Goal: Information Seeking & Learning: Check status

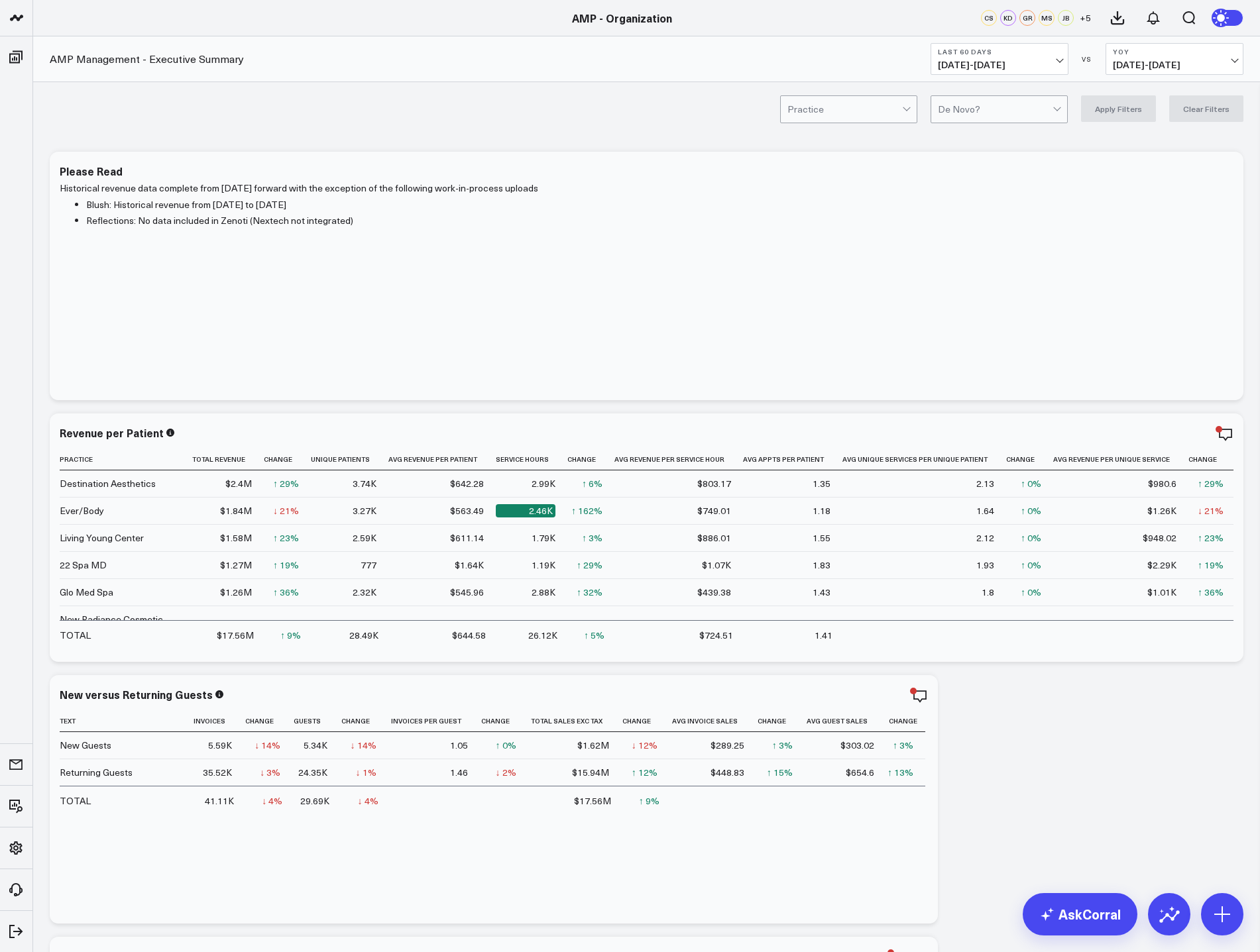
click at [1035, 65] on span "07/28/25 - 09/25/25" at bounding box center [999, 64] width 123 height 11
click at [988, 396] on link "YTD" at bounding box center [999, 397] width 136 height 25
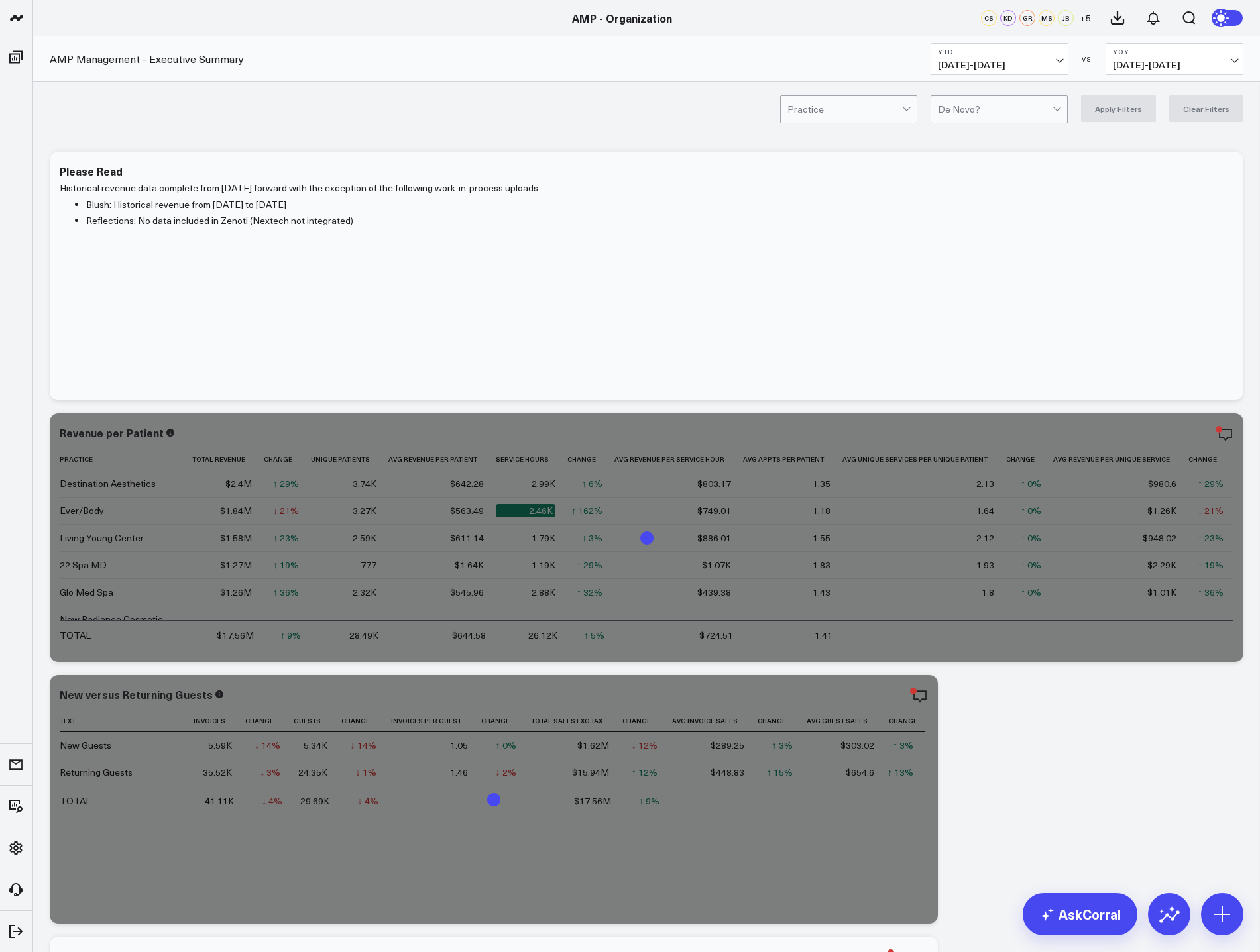
click at [1176, 60] on span "07/27/24 - 09/24/24" at bounding box center [1175, 64] width 123 height 11
click at [1172, 133] on link "YoY" at bounding box center [1174, 139] width 136 height 25
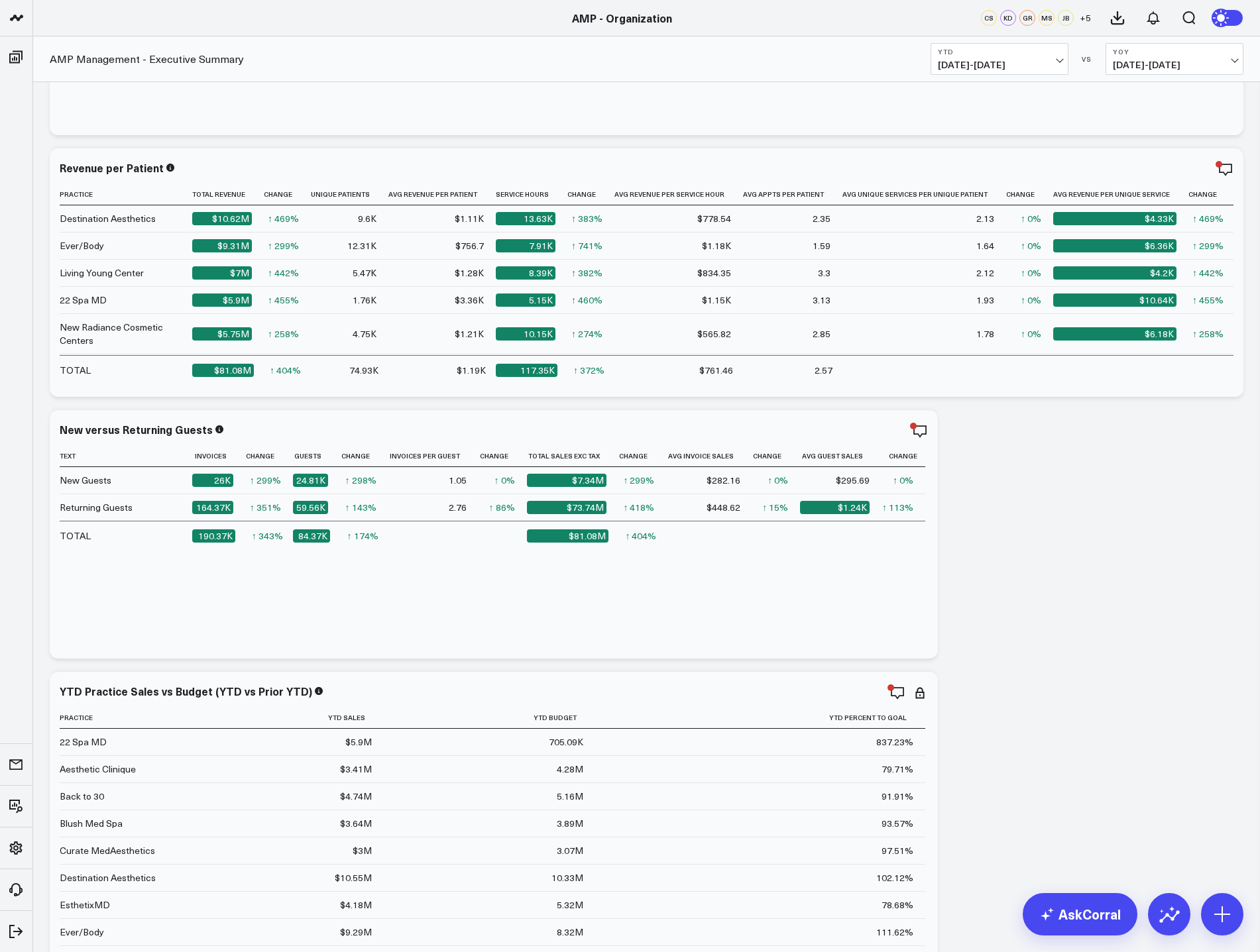
scroll to position [530, 0]
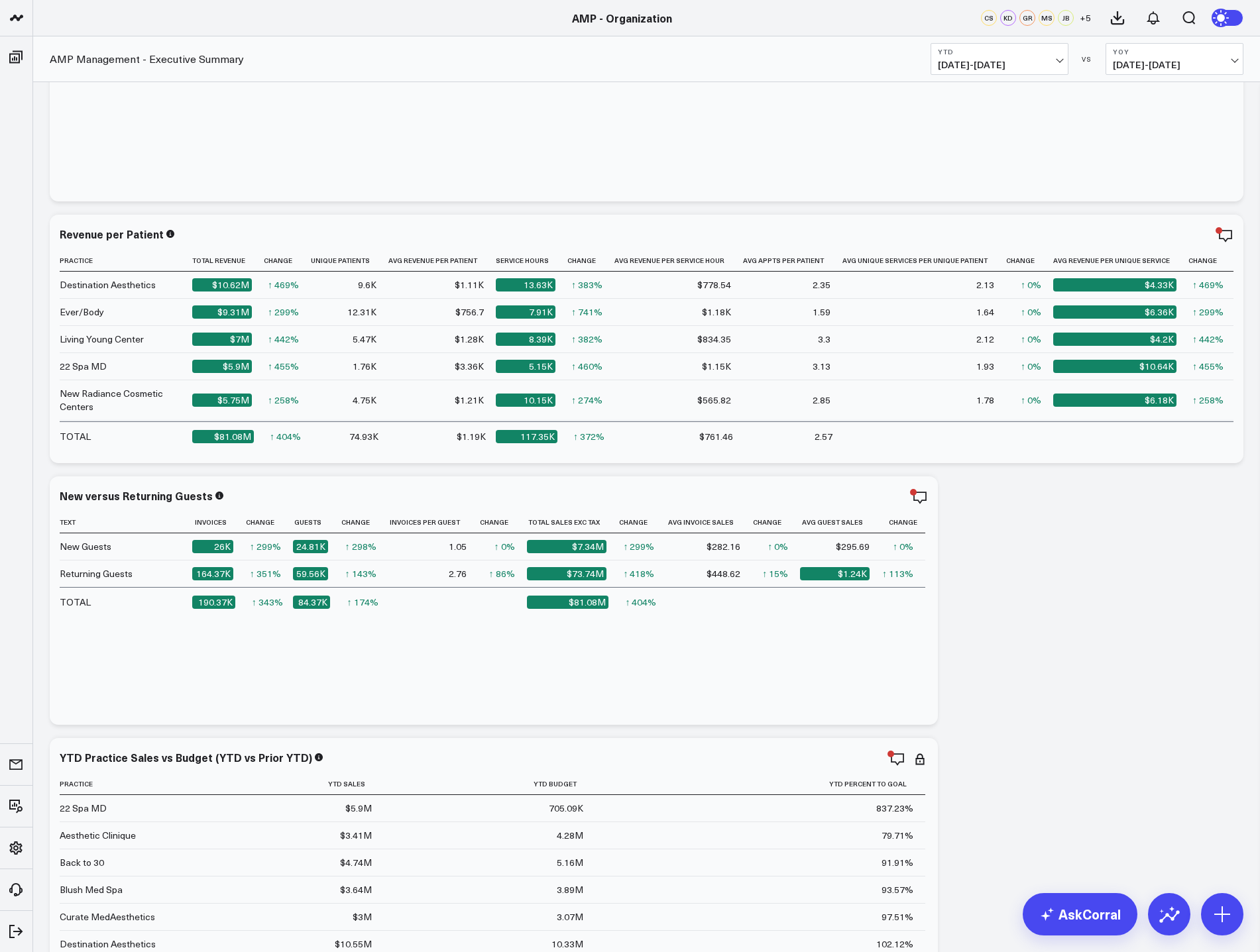
click at [1061, 59] on span "01/01/25 - 09/25/25" at bounding box center [999, 64] width 123 height 11
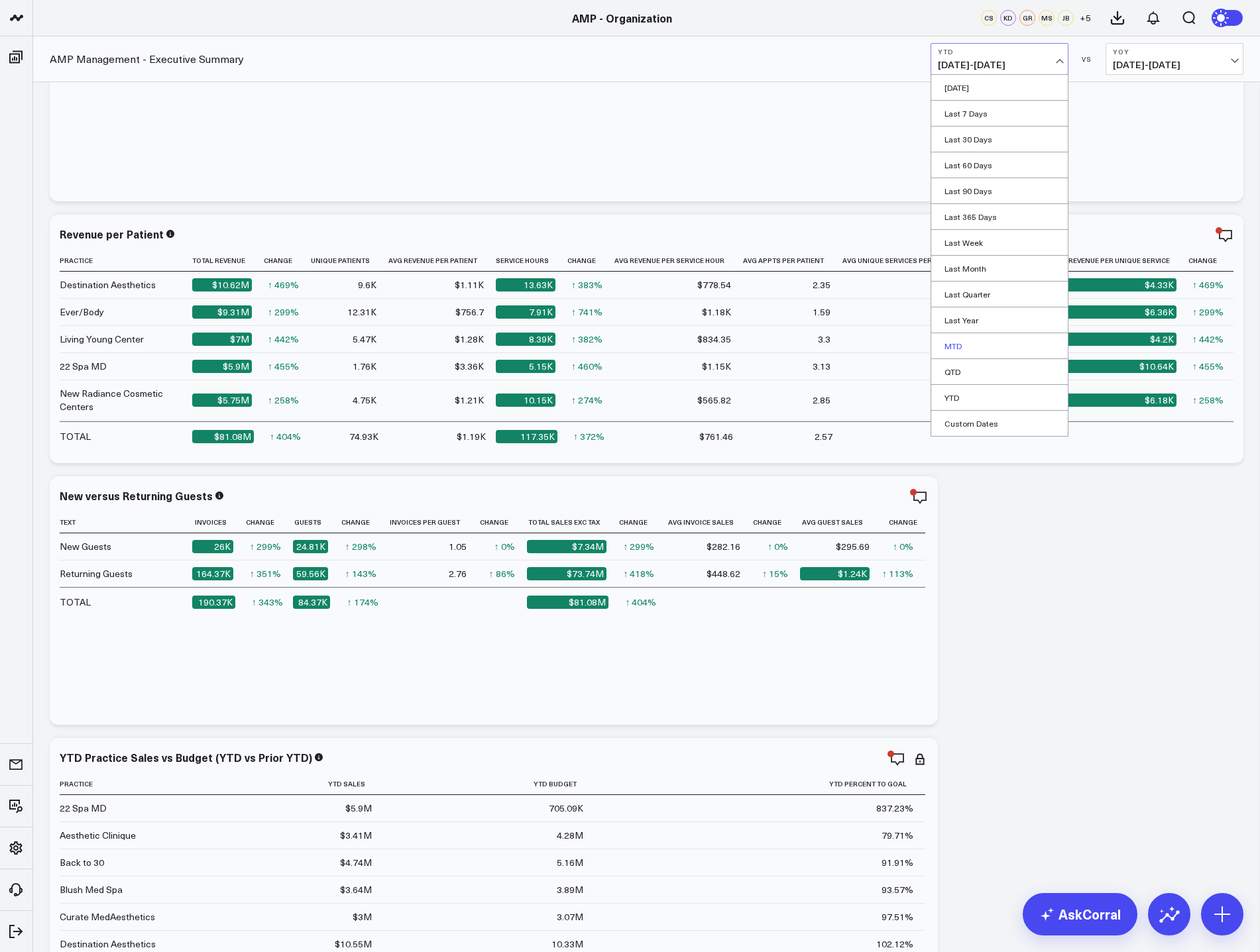
click at [1006, 345] on link "MTD" at bounding box center [999, 346] width 136 height 25
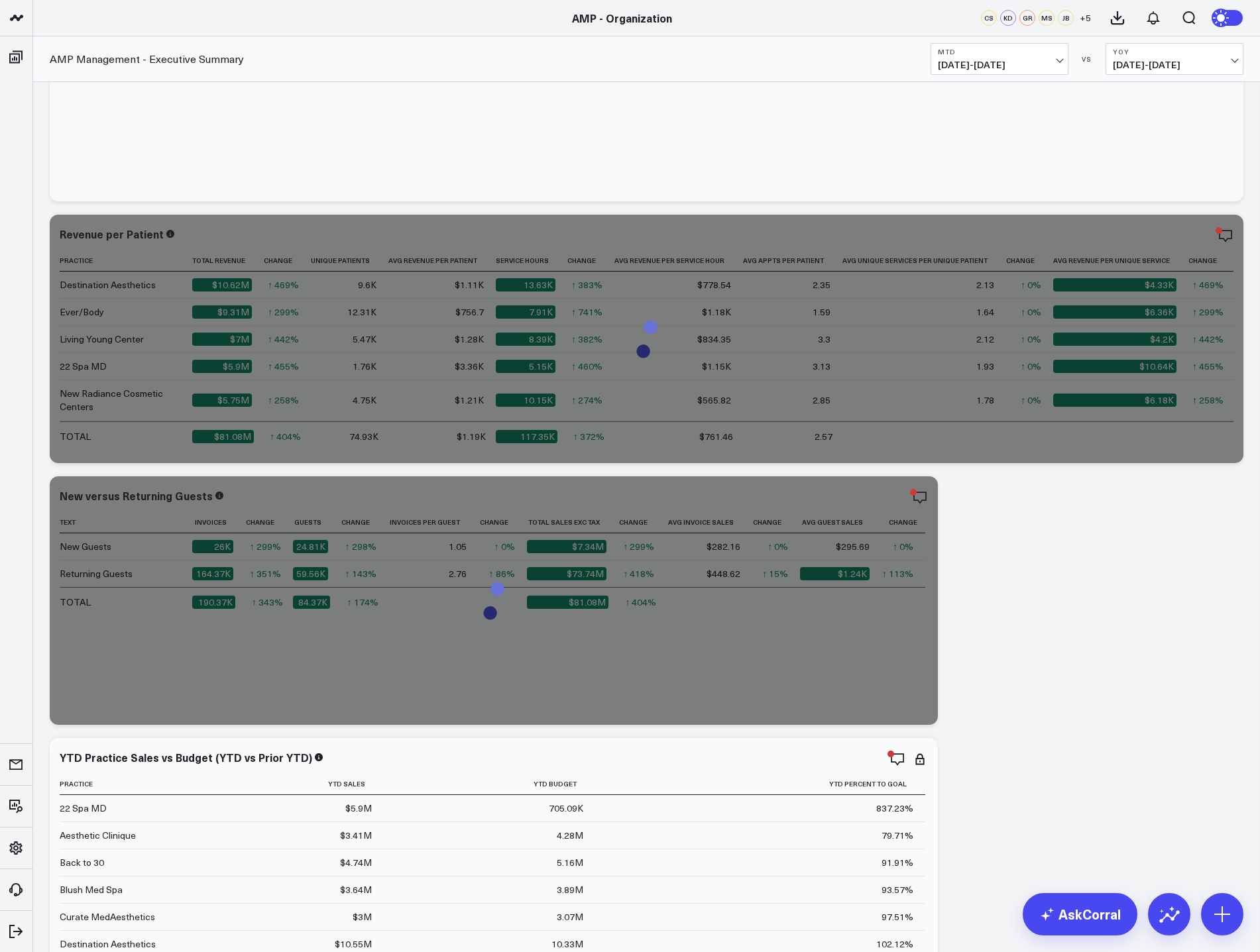
click at [1207, 61] on span "07/27/24 - 09/24/24" at bounding box center [1175, 64] width 123 height 11
click at [1151, 138] on link "YoY" at bounding box center [1174, 139] width 136 height 25
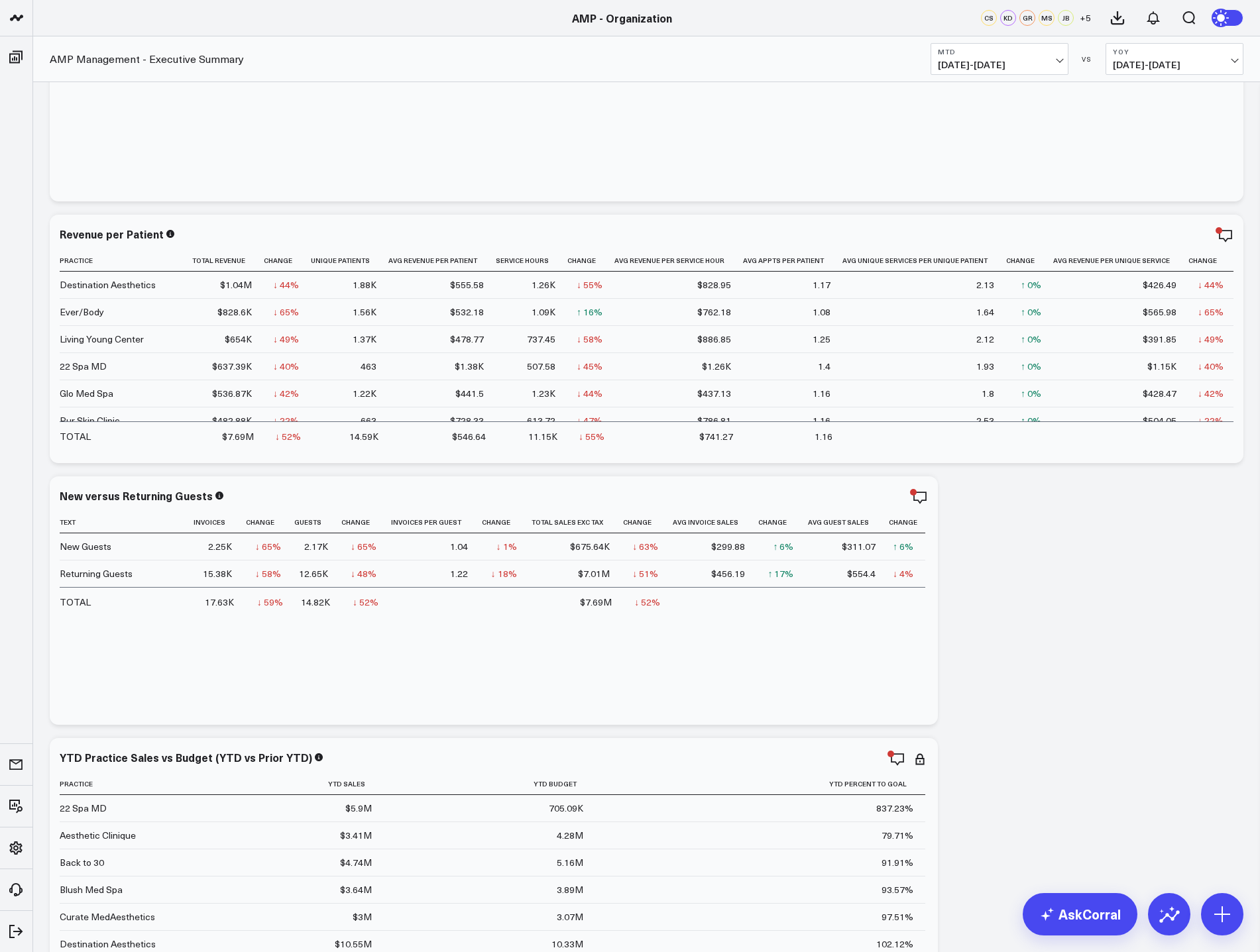
click at [1236, 65] on button "YoY 07/27/24 - 09/24/24" at bounding box center [1175, 59] width 138 height 32
click at [1183, 133] on link "YoY" at bounding box center [1174, 139] width 136 height 25
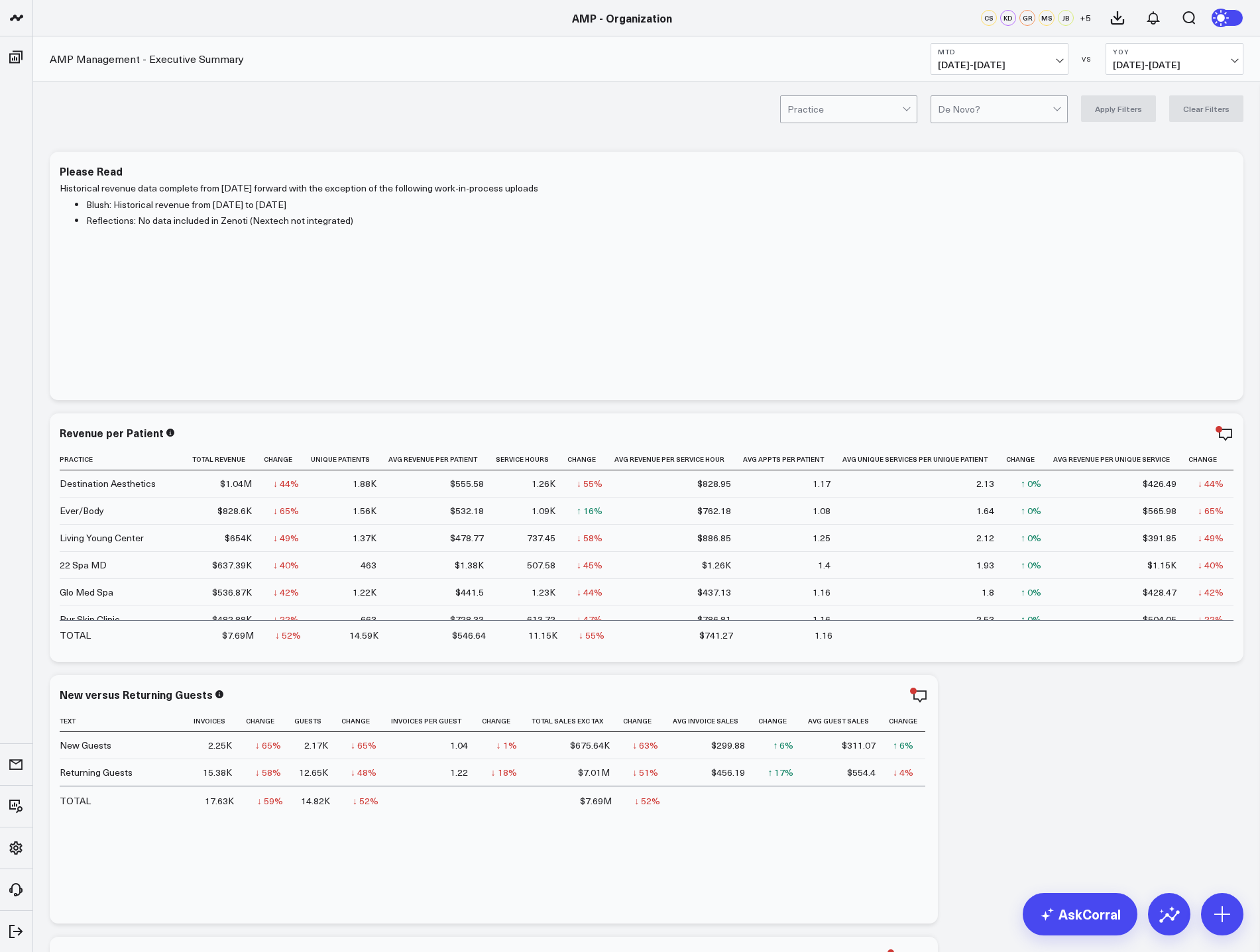
click at [1196, 62] on span "07/27/24 - 09/24/24" at bounding box center [1175, 64] width 123 height 11
click at [1171, 190] on link "Custom Dates" at bounding box center [1174, 191] width 136 height 25
select select "8"
select select "2025"
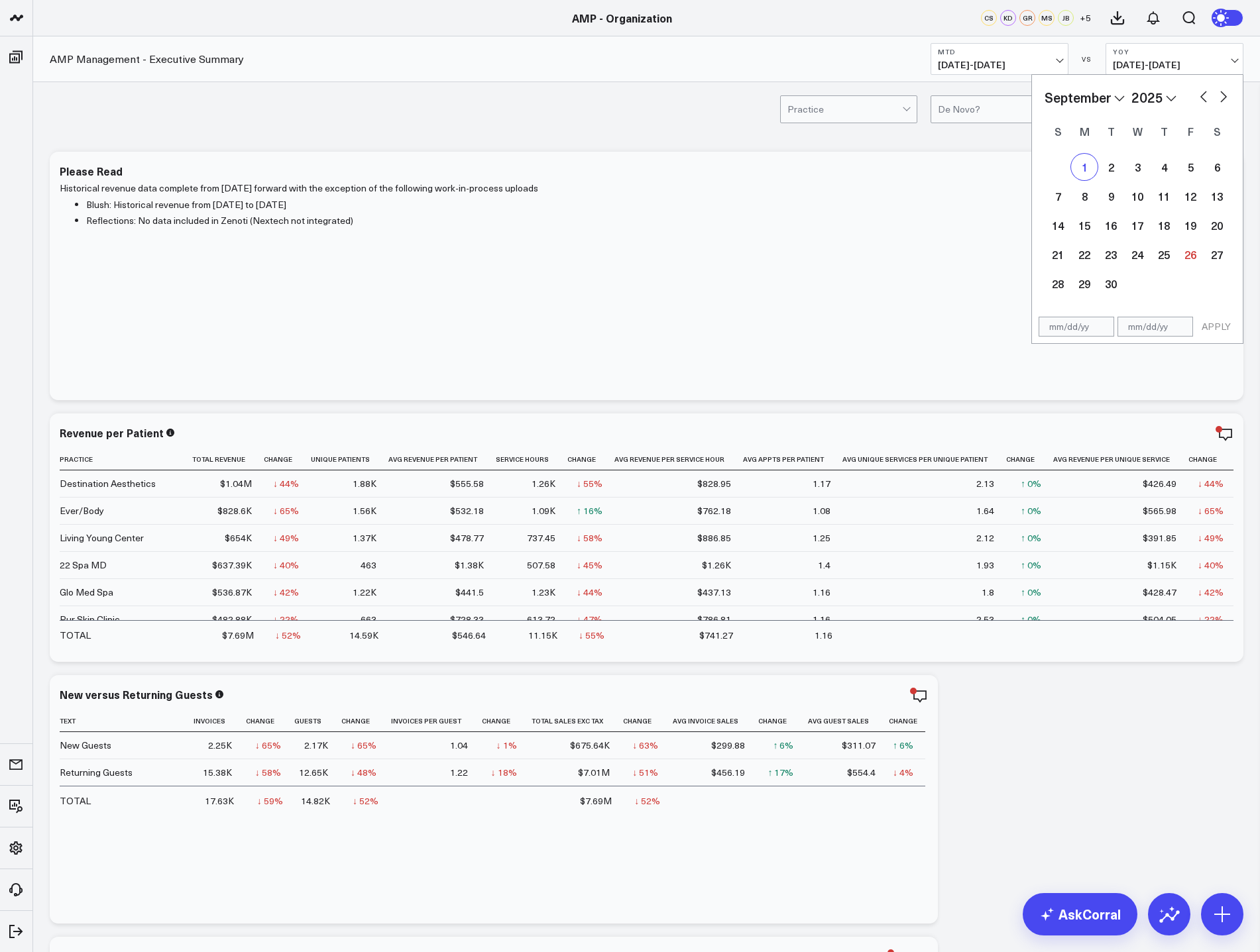
click at [1086, 167] on div "1" at bounding box center [1084, 167] width 27 height 27
type input "[DATE]"
select select "8"
select select "2025"
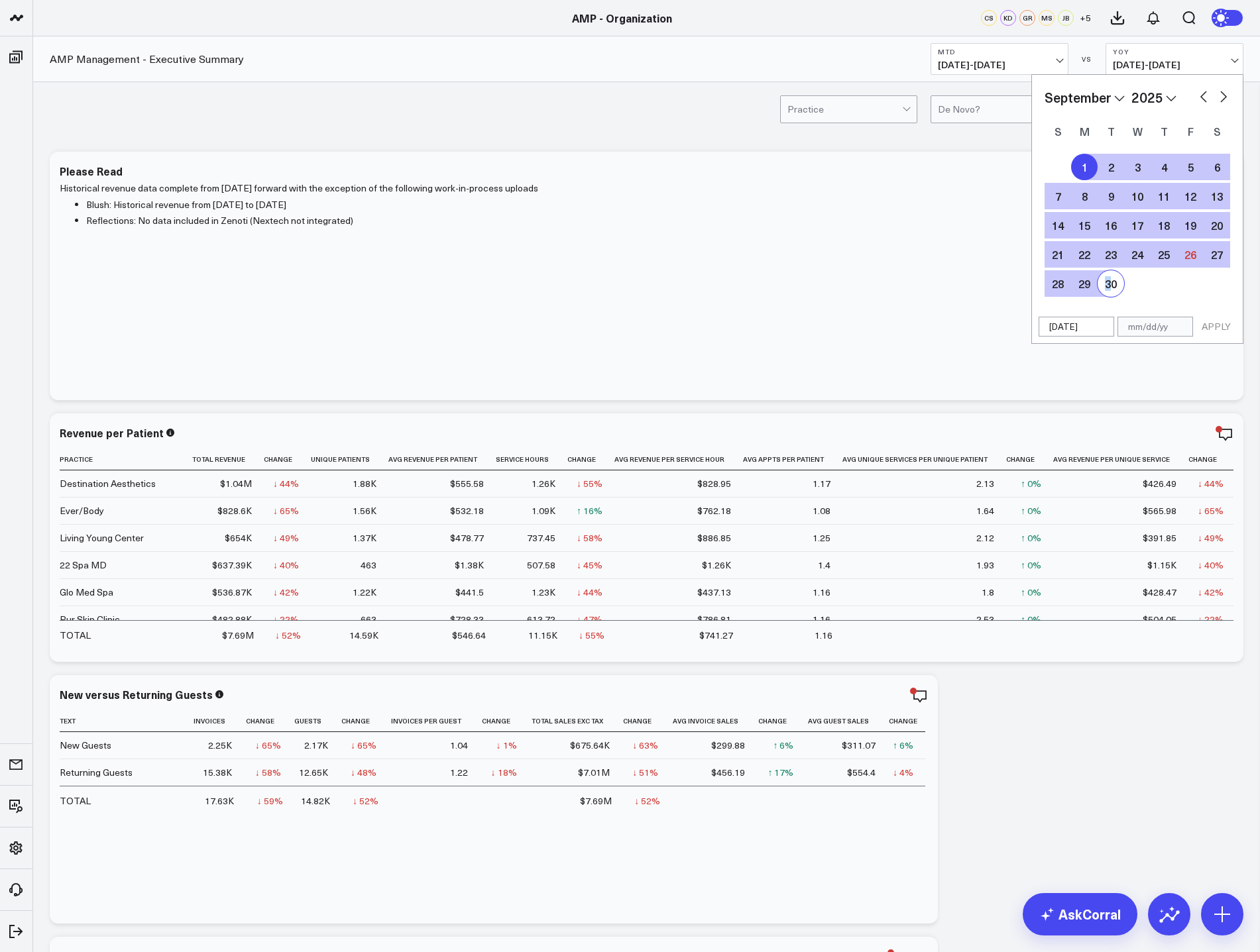
click at [1108, 280] on div "30" at bounding box center [1111, 283] width 27 height 27
type input "09/30/25"
select select "8"
select select "2025"
click at [1160, 256] on div "25" at bounding box center [1164, 254] width 27 height 27
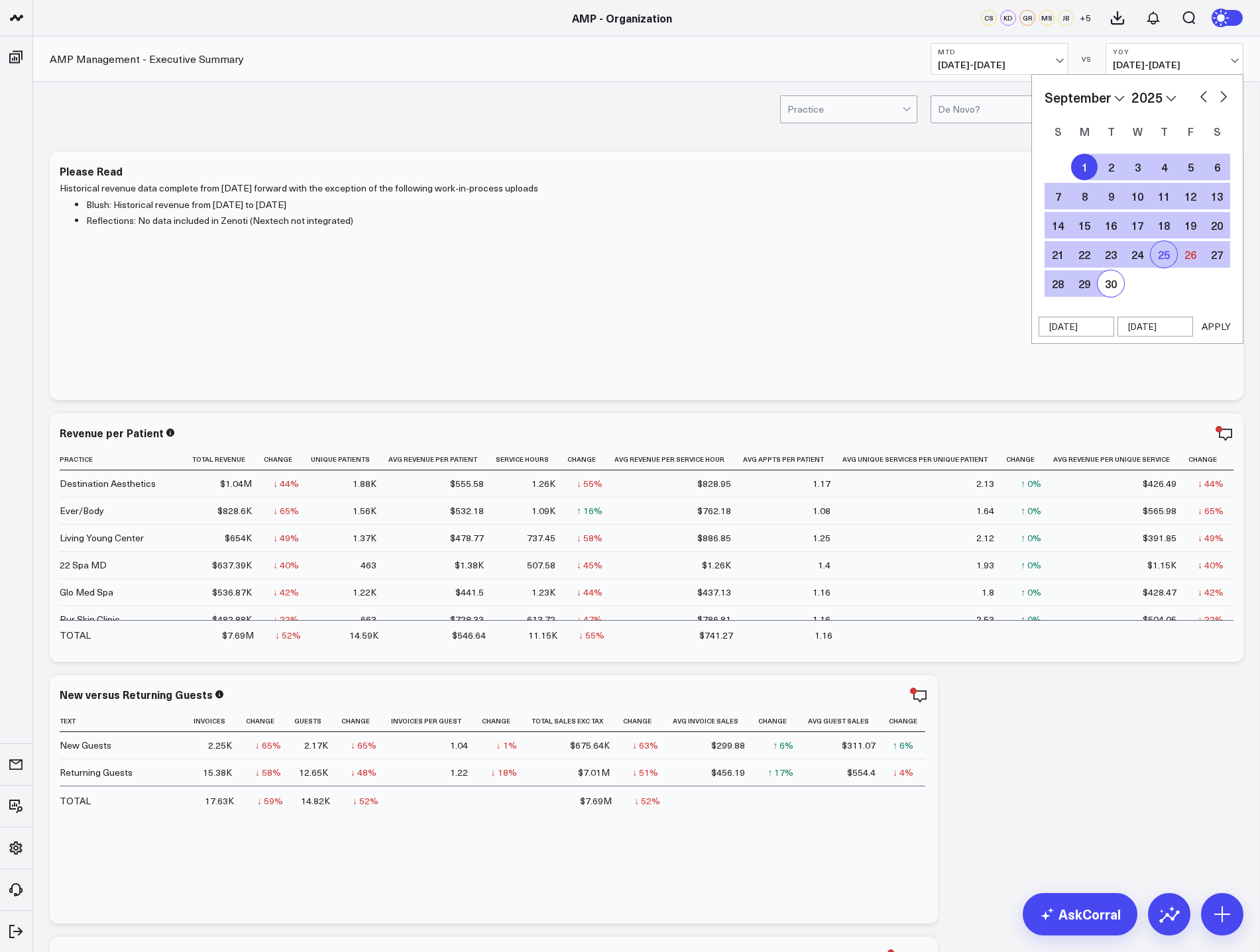
type input "[DATE]"
select select "8"
select select "2025"
click at [1090, 172] on div "1" at bounding box center [1084, 167] width 27 height 27
type input "[DATE]"
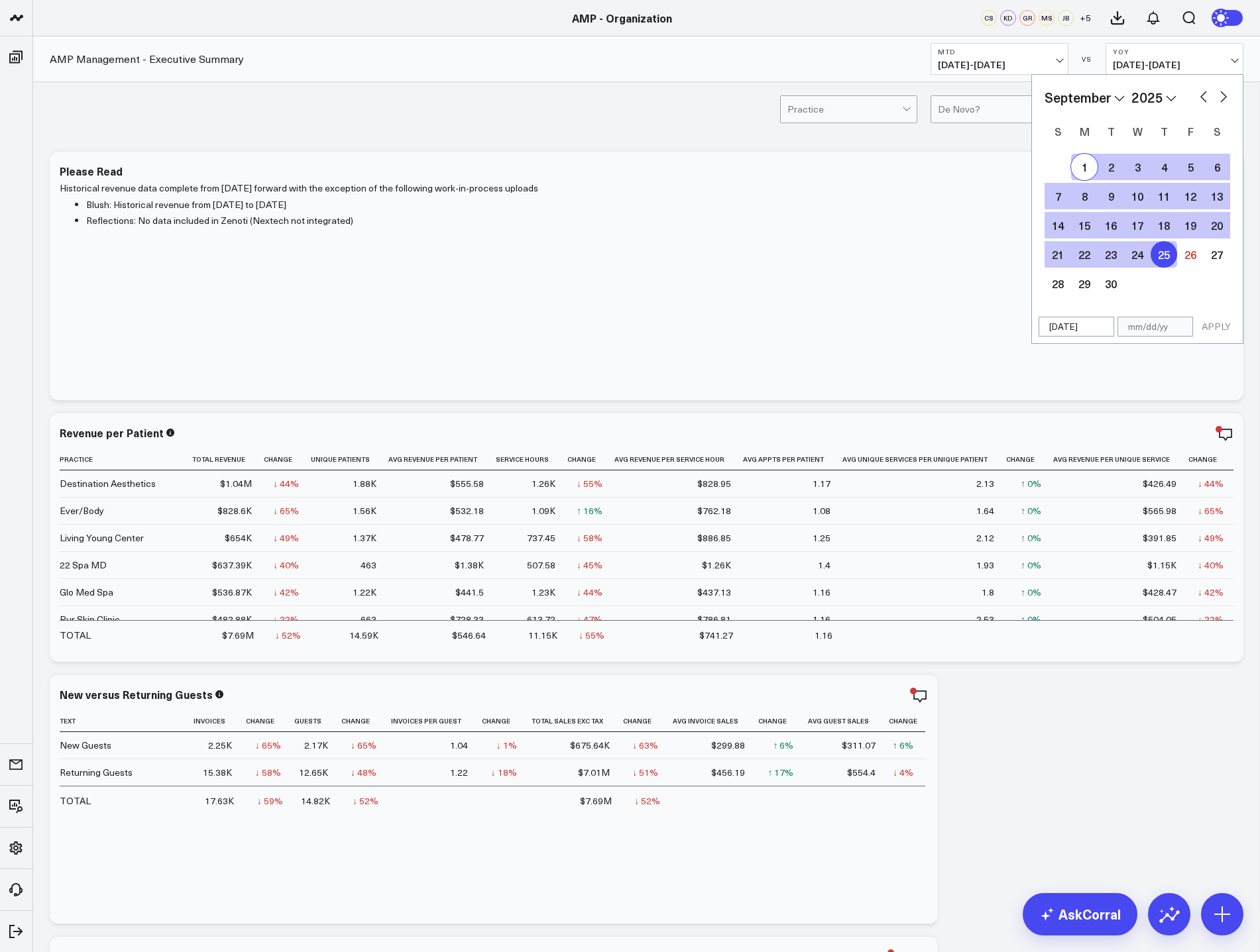
type input "[DATE]"
select select "8"
select select "2025"
click at [1211, 331] on button "APPLY" at bounding box center [1216, 326] width 40 height 20
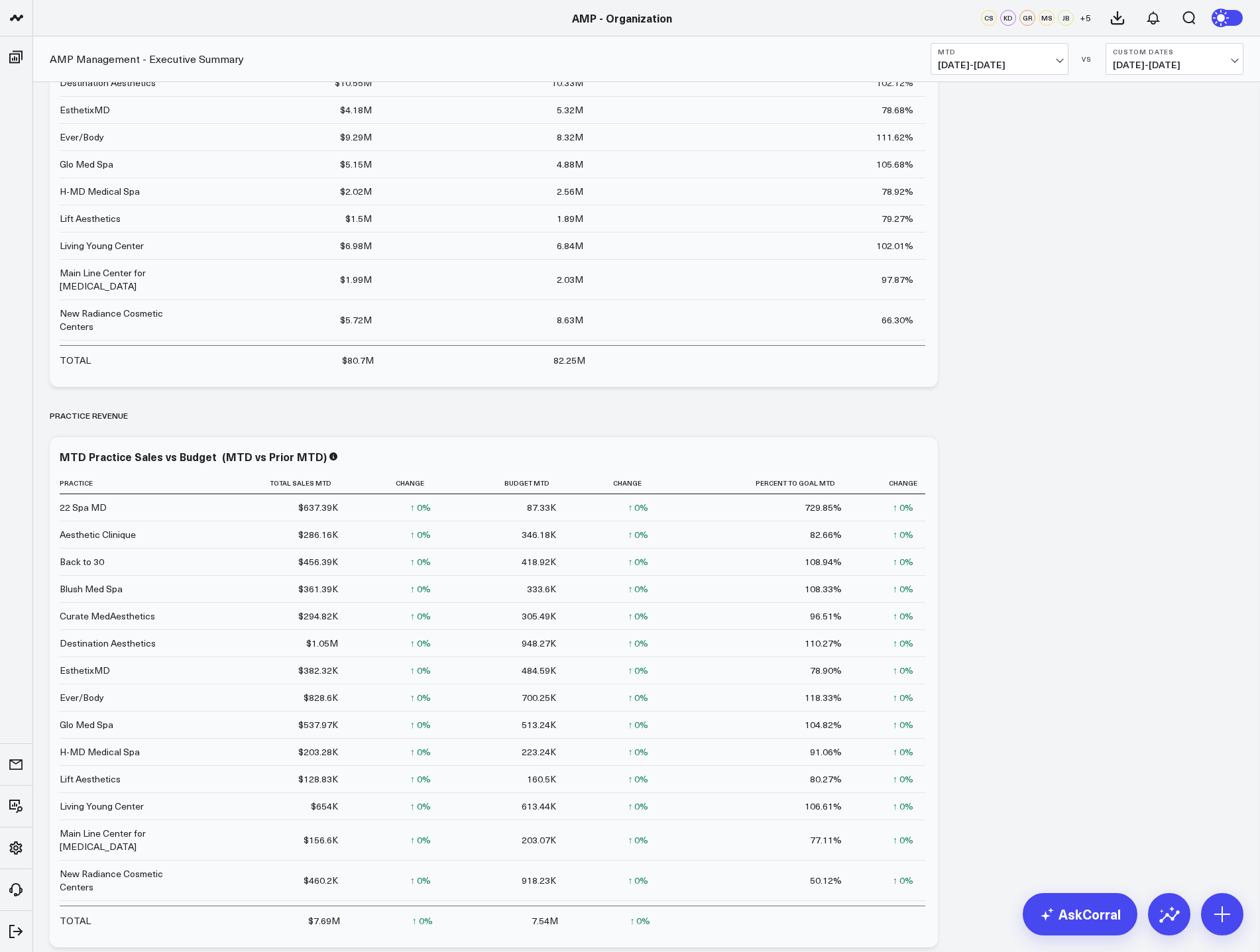
scroll to position [596, 0]
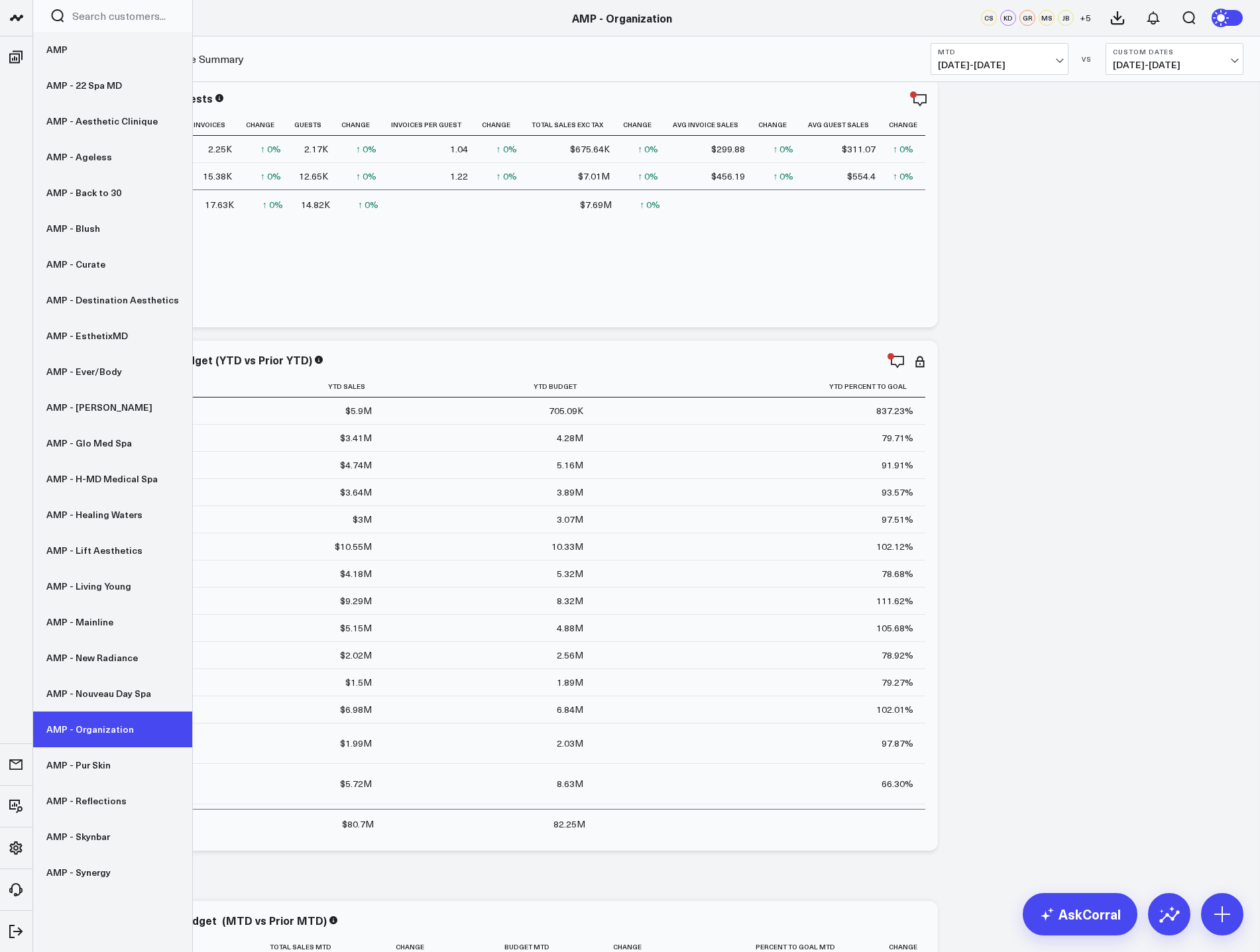
click at [122, 724] on link "AMP - Organization" at bounding box center [113, 729] width 159 height 36
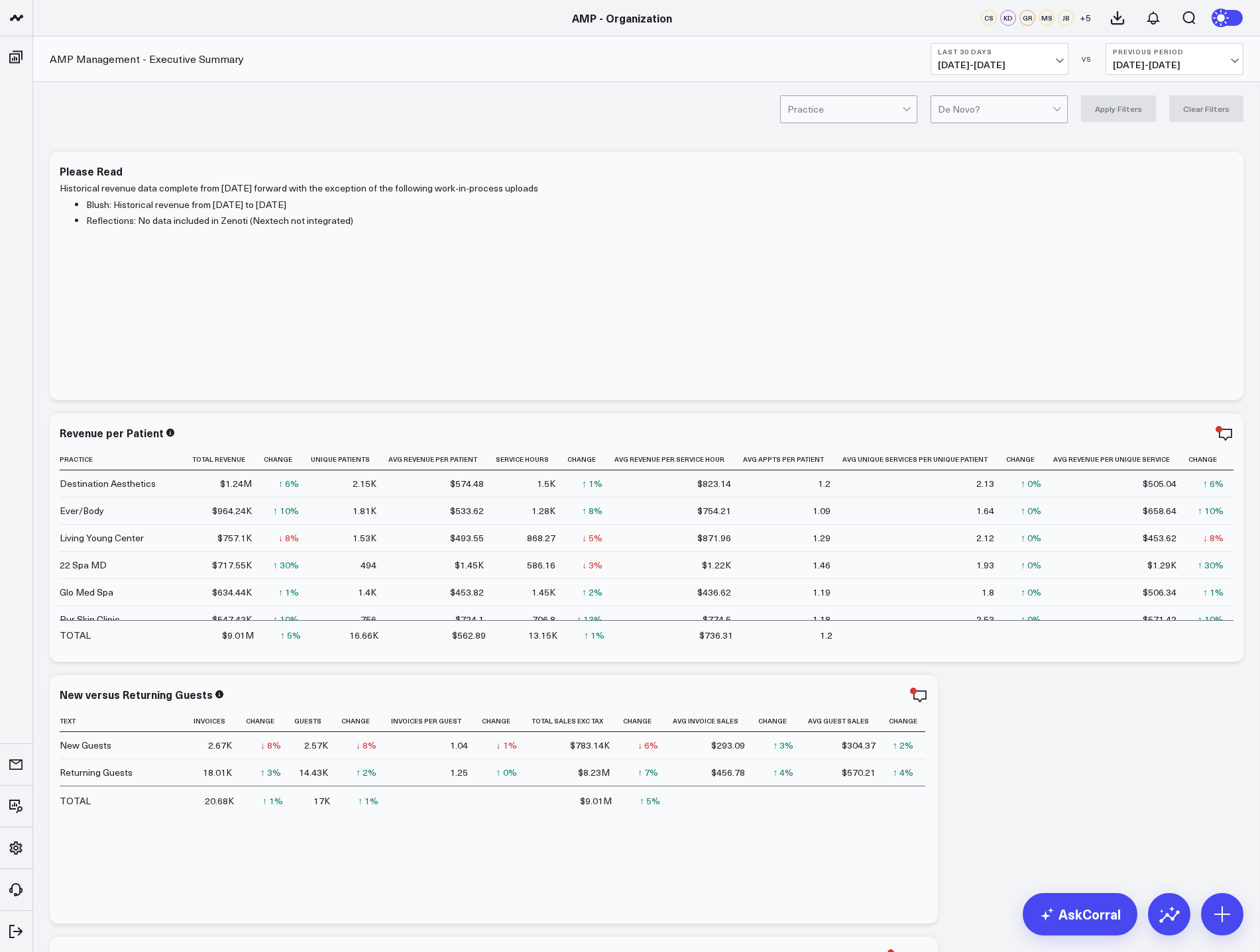
click at [1046, 59] on button "Last 30 Days [DATE] - [DATE]" at bounding box center [999, 59] width 138 height 32
click at [984, 398] on link "YTD" at bounding box center [999, 397] width 136 height 25
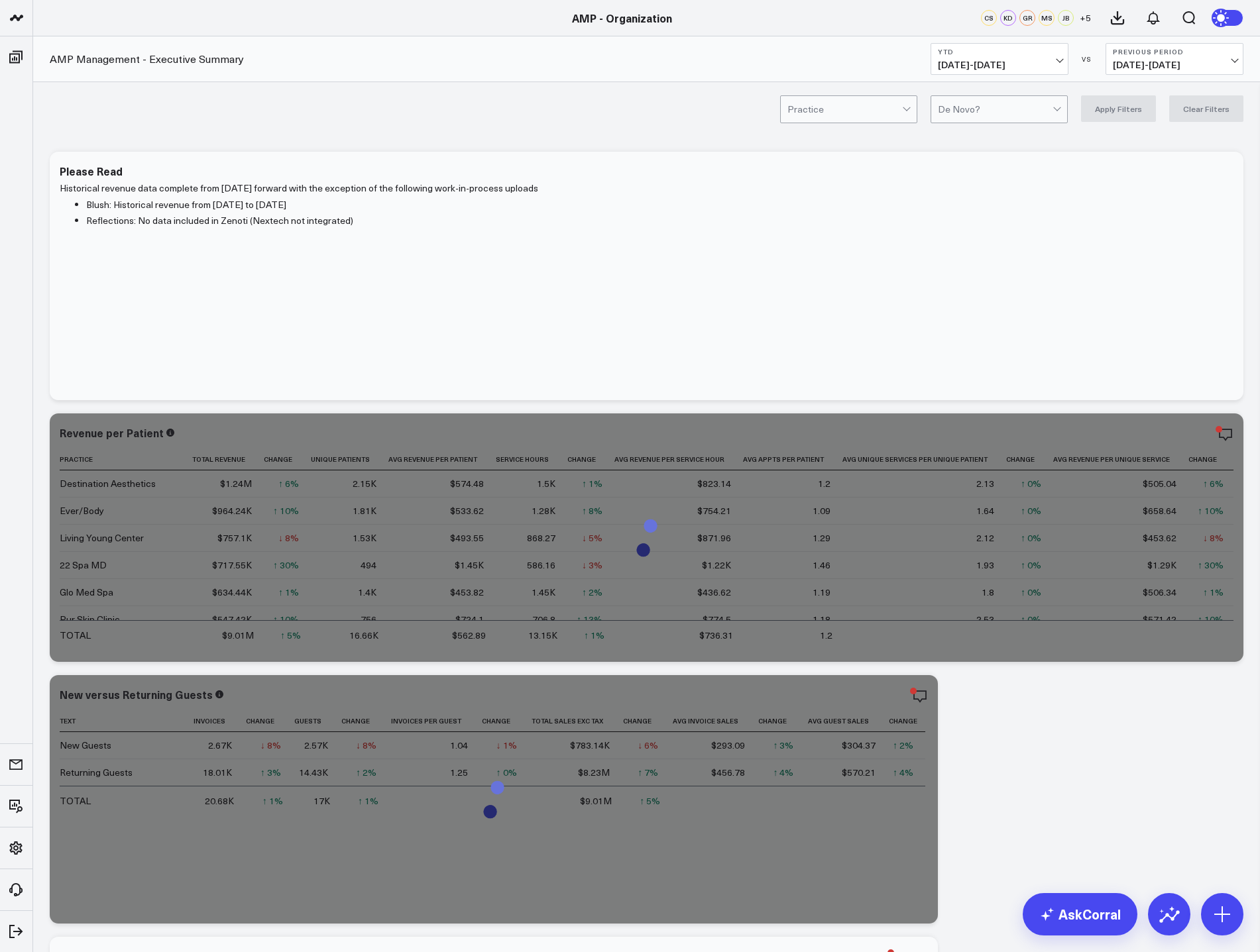
click at [1197, 64] on span "[DATE] - [DATE]" at bounding box center [1175, 64] width 123 height 11
click at [1159, 144] on link "YoY" at bounding box center [1174, 139] width 136 height 25
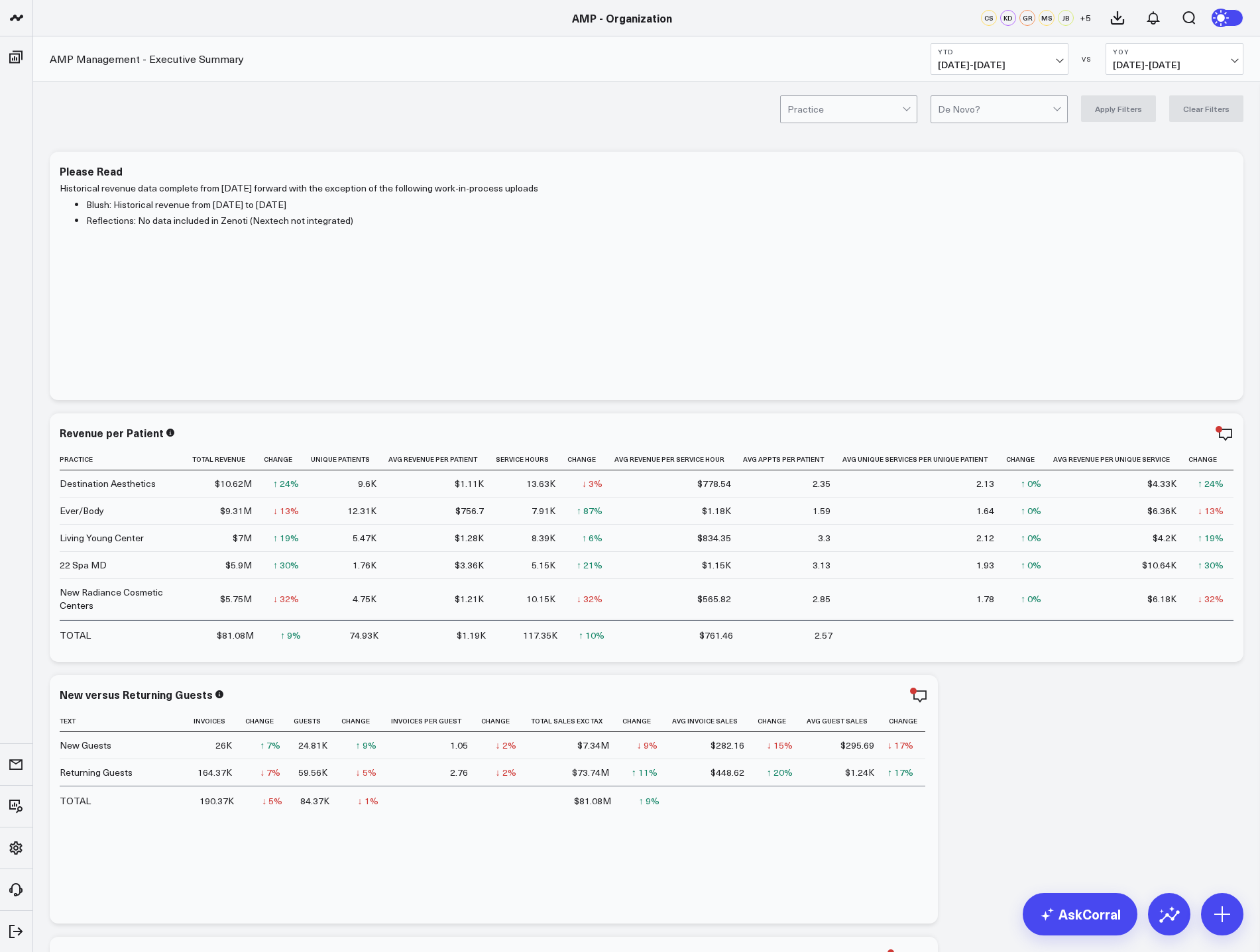
click at [1061, 54] on button "YTD [DATE] - [DATE]" at bounding box center [999, 59] width 138 height 32
click at [974, 343] on link "MTD" at bounding box center [999, 346] width 136 height 25
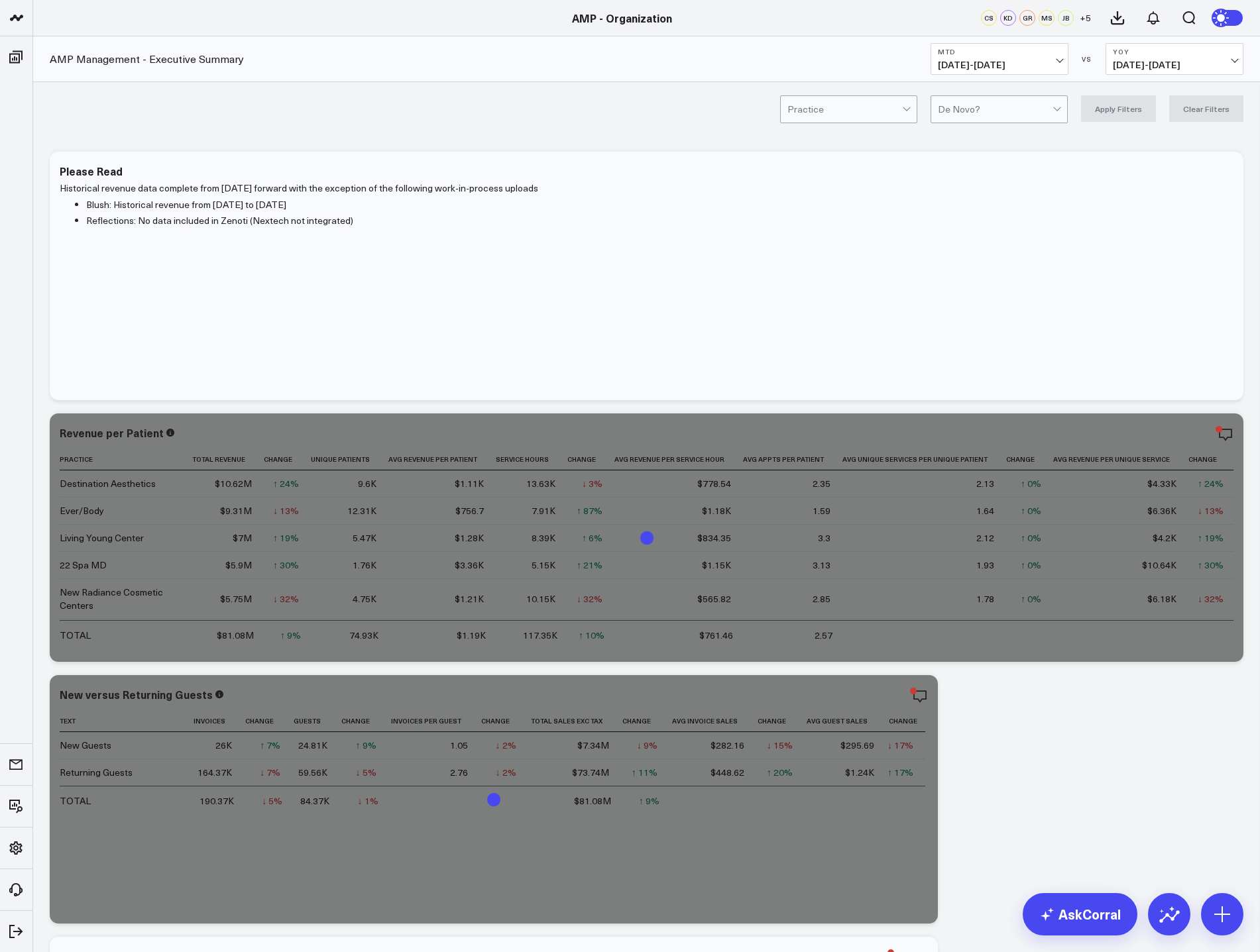
click at [1206, 56] on button "YoY [DATE] - [DATE]" at bounding box center [1175, 59] width 138 height 32
click at [1182, 139] on link "YoY" at bounding box center [1174, 139] width 136 height 25
